Goal: Task Accomplishment & Management: Manage account settings

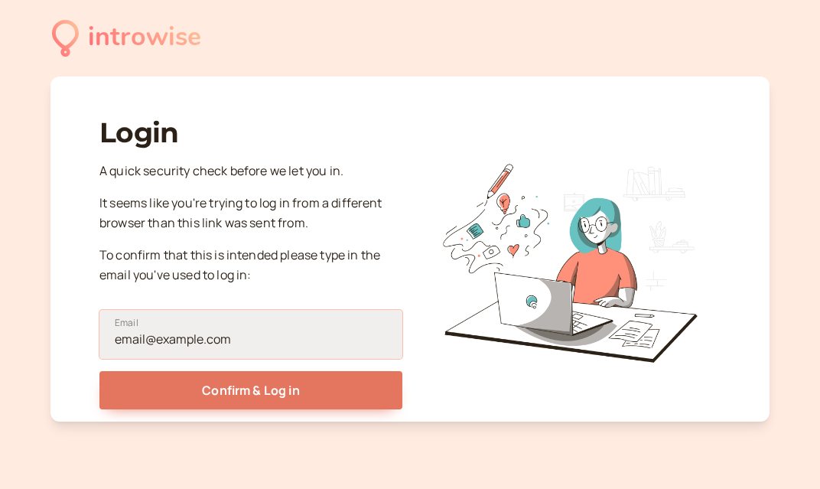
click at [172, 340] on input "Email" at bounding box center [250, 334] width 303 height 49
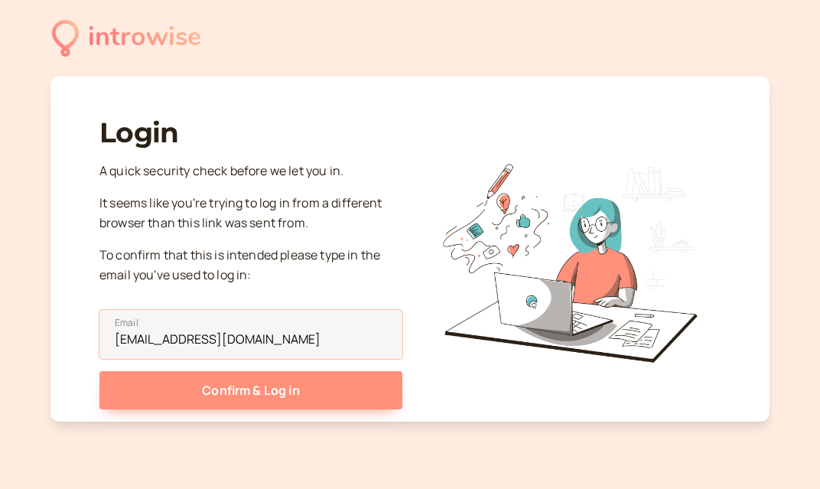
type input "cara@carahelene.love"
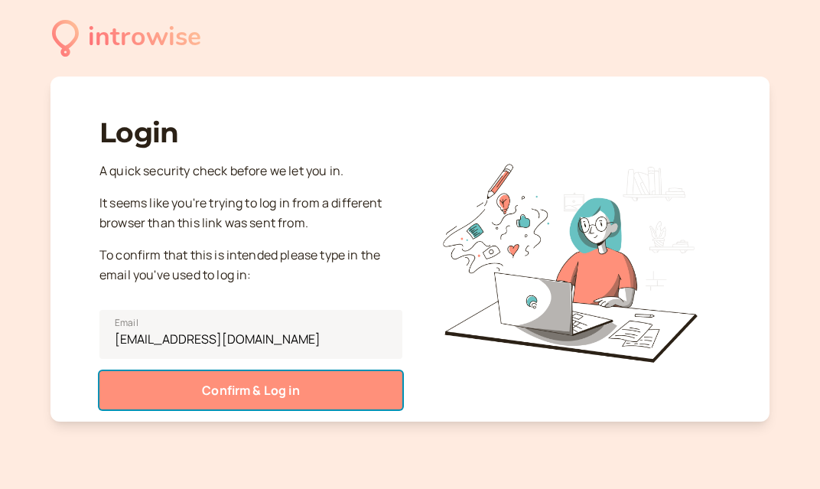
click at [176, 392] on button "Confirm & Log in" at bounding box center [250, 390] width 303 height 38
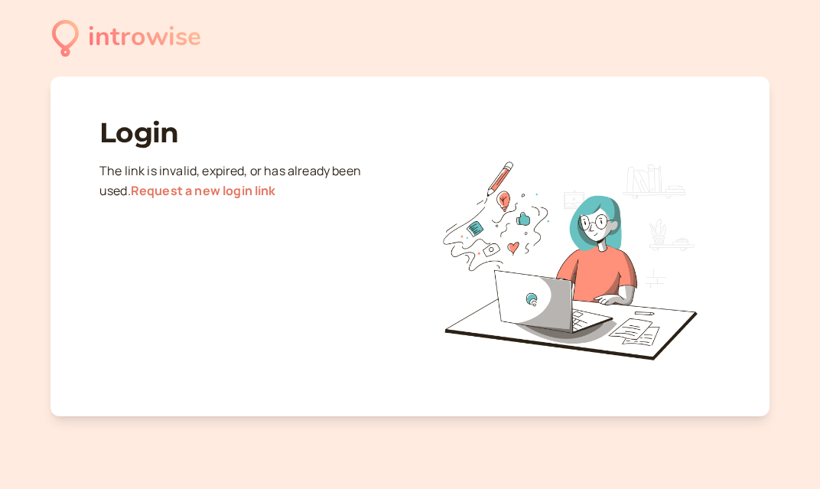
click at [154, 192] on link "Request a new login link" at bounding box center [203, 190] width 145 height 17
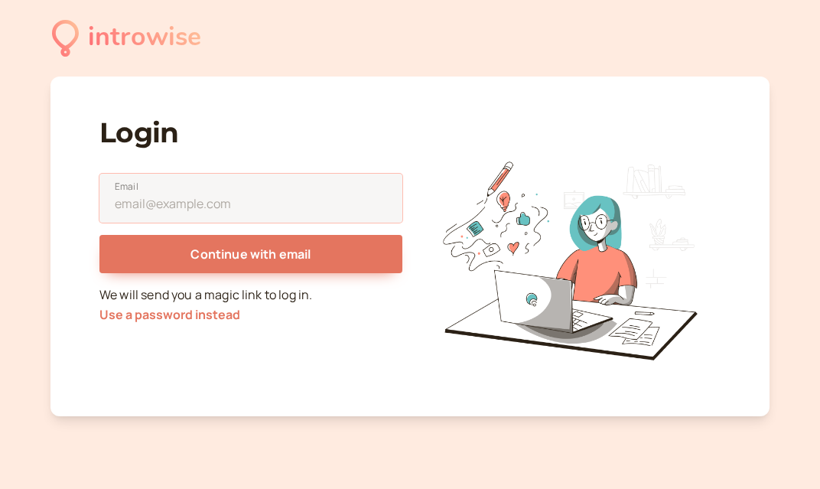
click at [154, 192] on input "Email" at bounding box center [250, 198] width 303 height 49
type input "cara@carahelene.love"
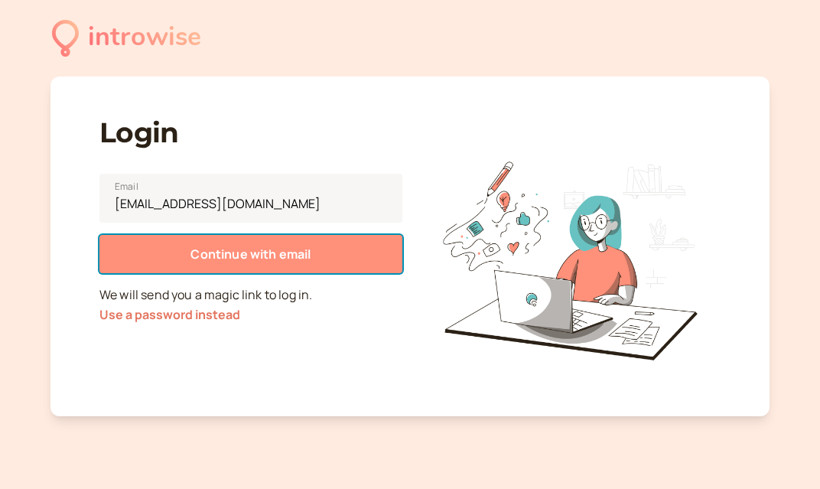
click at [207, 253] on span "Continue with email" at bounding box center [251, 254] width 120 height 17
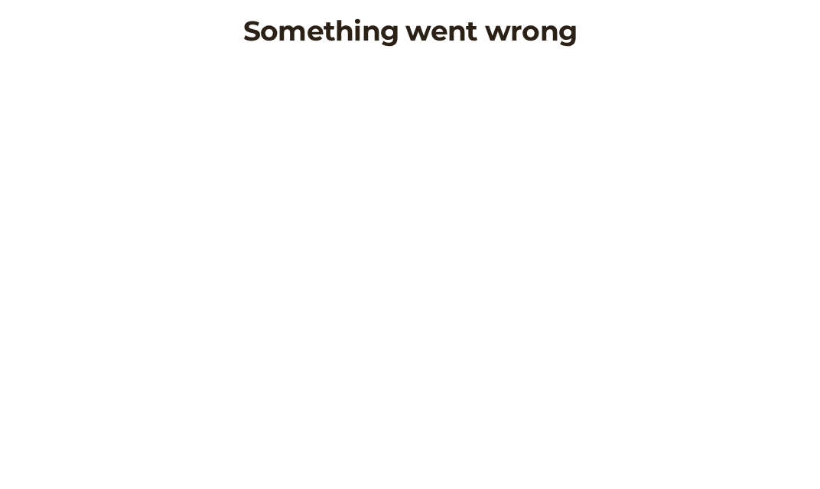
scroll to position [153, 0]
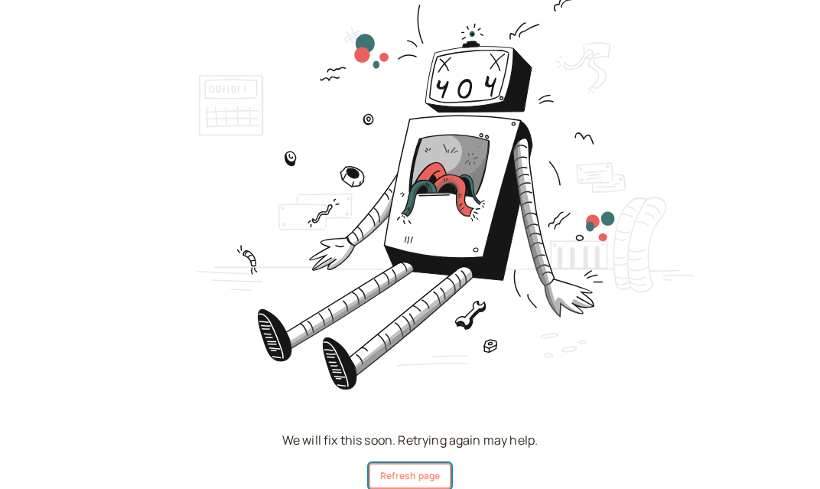
click at [400, 471] on button "Refresh page" at bounding box center [410, 476] width 83 height 26
